Goal: Navigation & Orientation: Find specific page/section

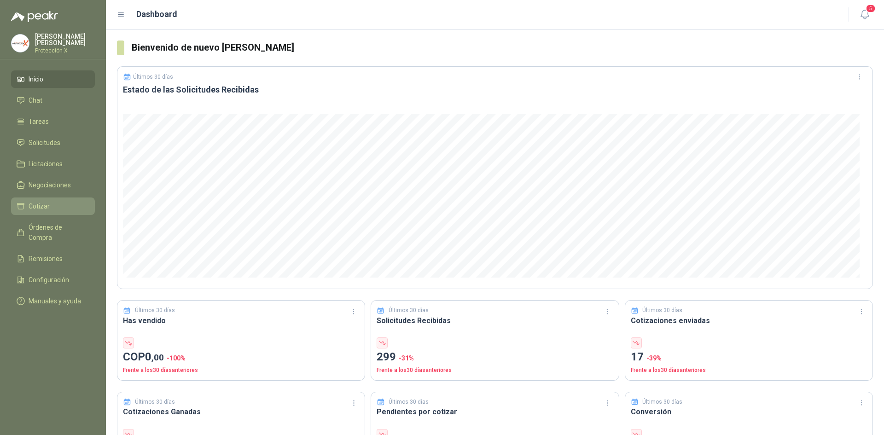
click at [38, 204] on span "Cotizar" at bounding box center [39, 206] width 21 height 10
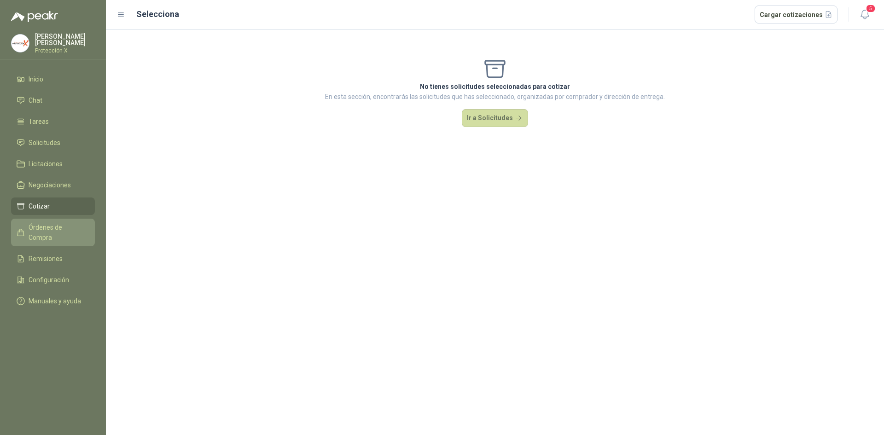
click at [67, 229] on span "Órdenes de Compra" at bounding box center [58, 232] width 58 height 20
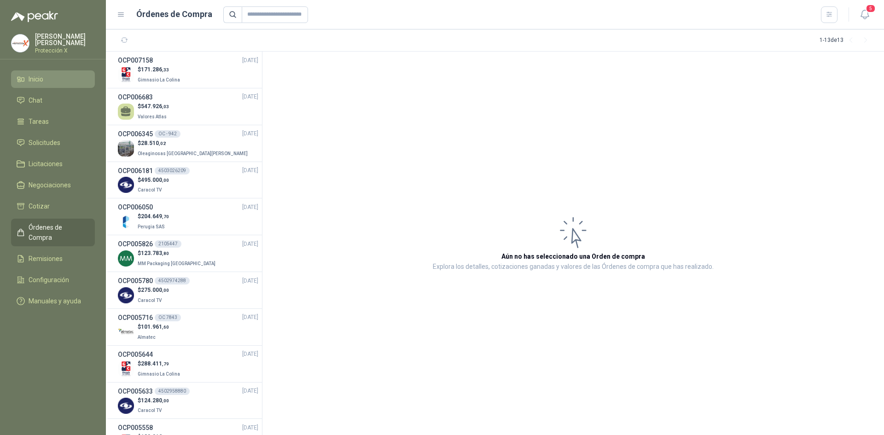
click at [43, 81] on span "Inicio" at bounding box center [36, 79] width 15 height 10
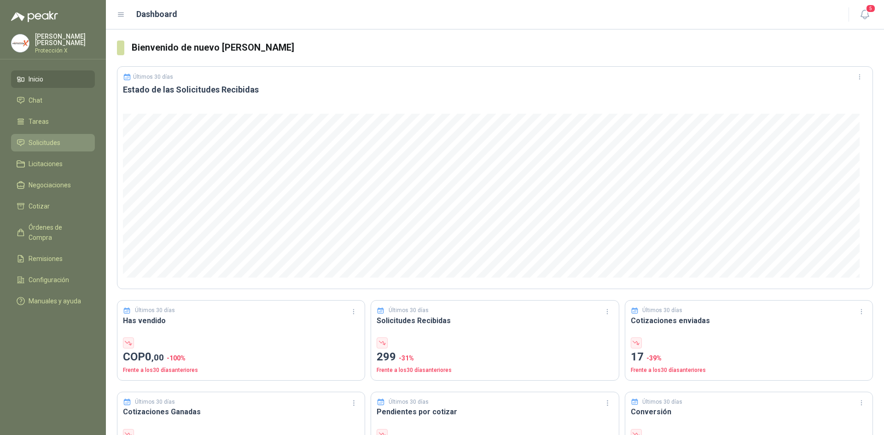
click at [45, 143] on span "Solicitudes" at bounding box center [45, 143] width 32 height 10
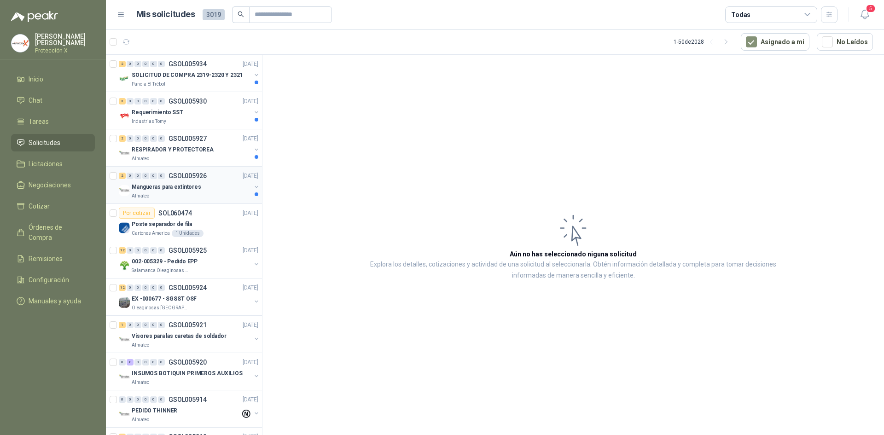
click at [225, 170] on div "2 0 0 0 0 0 GSOL005926 [DATE]" at bounding box center [189, 175] width 141 height 11
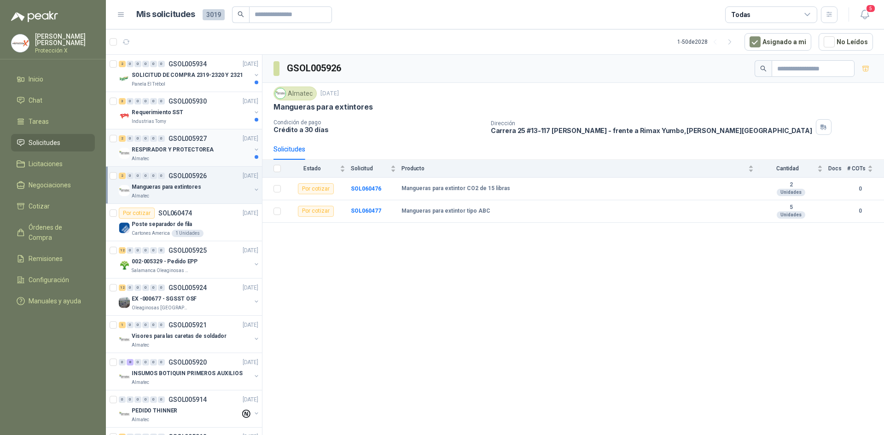
click at [222, 144] on div "2 0 0 0 0 0 GSOL005927 [DATE]" at bounding box center [189, 138] width 141 height 11
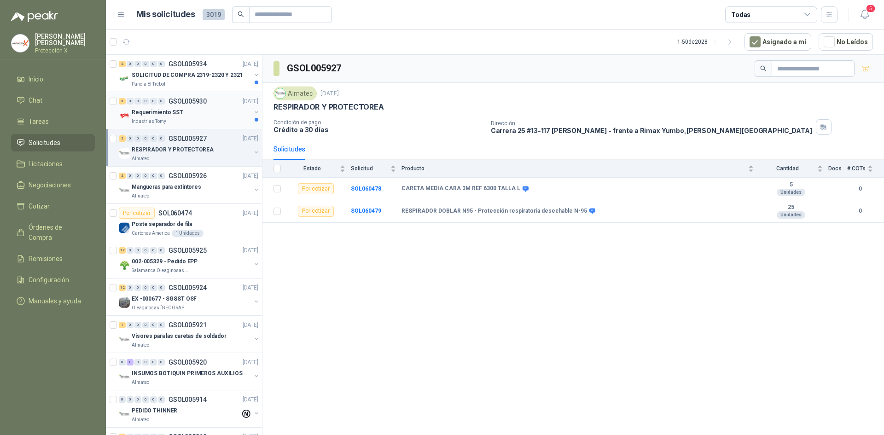
click at [215, 117] on div "Requerimiento SST" at bounding box center [191, 112] width 119 height 11
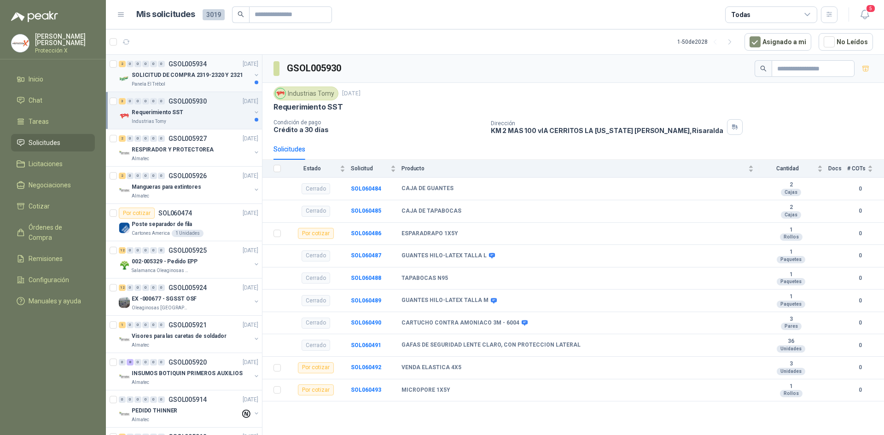
click at [225, 68] on div "2 0 0 0 0 0 GSOL005934 [DATE]" at bounding box center [189, 63] width 141 height 11
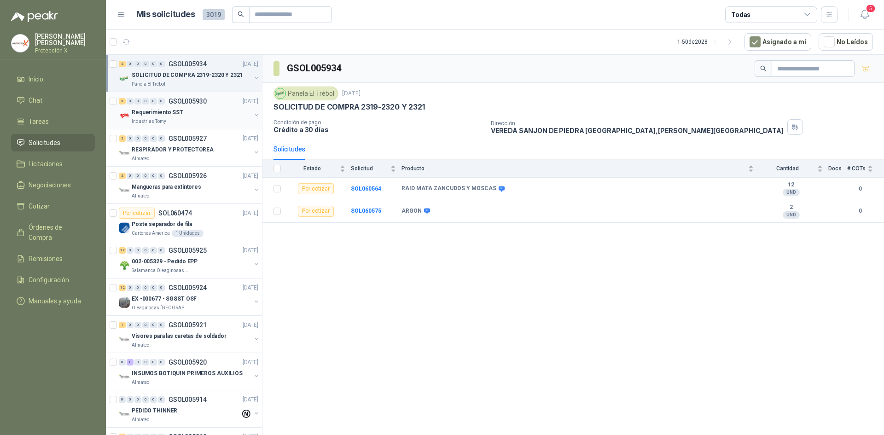
click at [221, 111] on div "Requerimiento SST" at bounding box center [191, 112] width 119 height 11
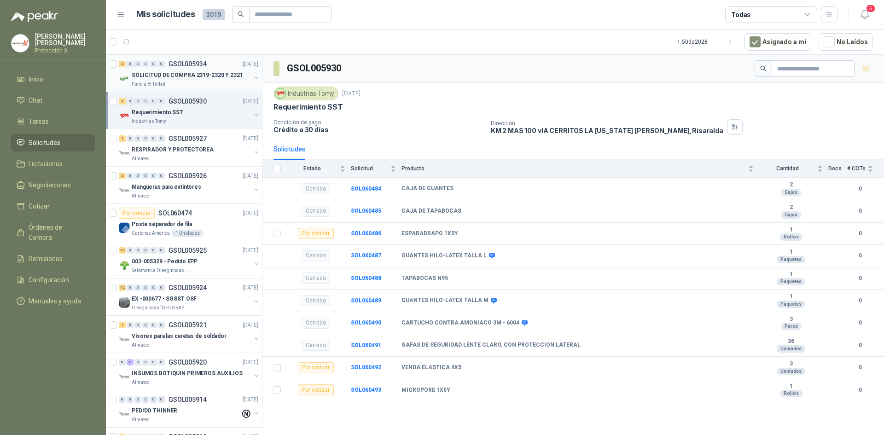
click at [159, 89] on div "2 0 0 0 0 0 GSOL005934 [DATE] SOLICITUD DE COMPRA 2319-2320 Y 2321 Panela El Tr…" at bounding box center [184, 73] width 156 height 37
